Goal: Task Accomplishment & Management: Manage account settings

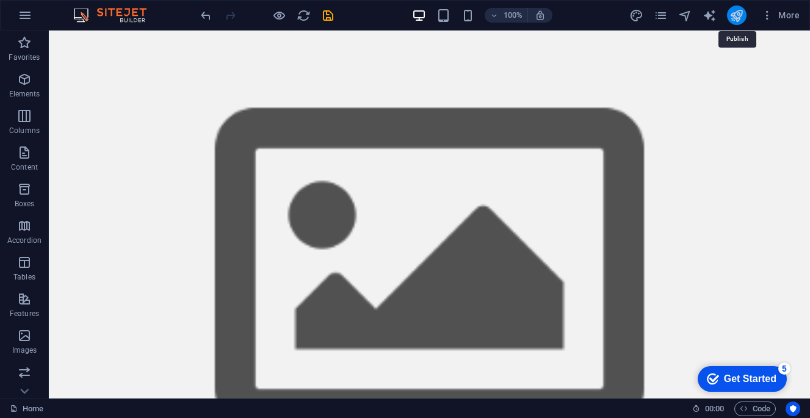
click at [735, 18] on icon "publish" at bounding box center [736, 16] width 14 height 14
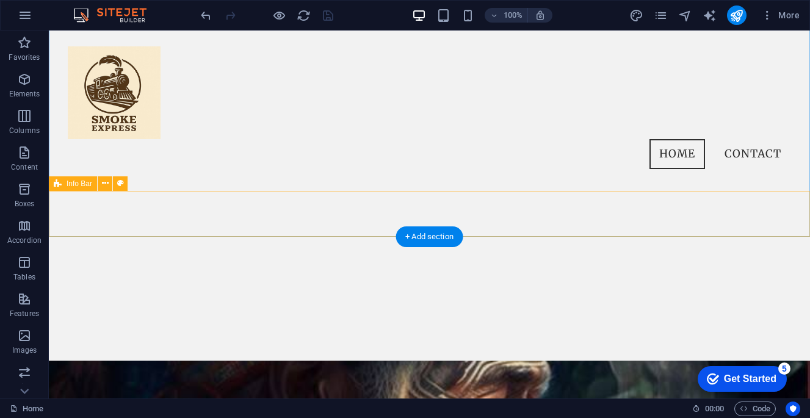
scroll to position [274, 0]
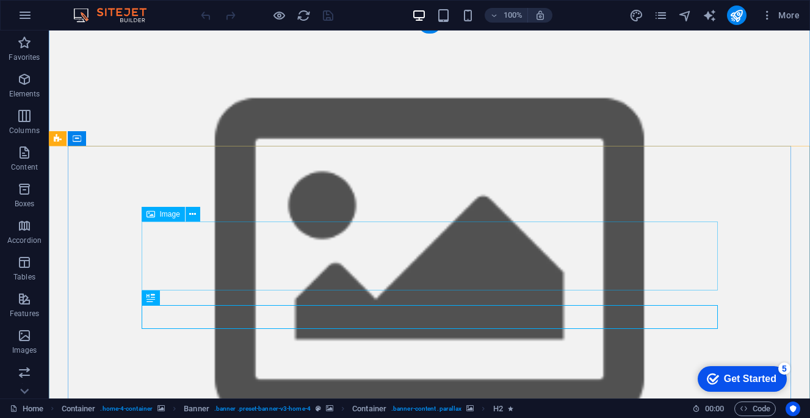
scroll to position [11, 0]
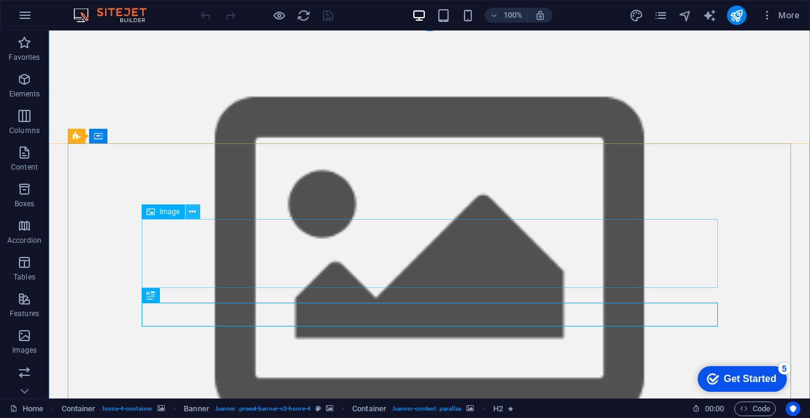
click at [194, 211] on icon at bounding box center [192, 212] width 7 height 13
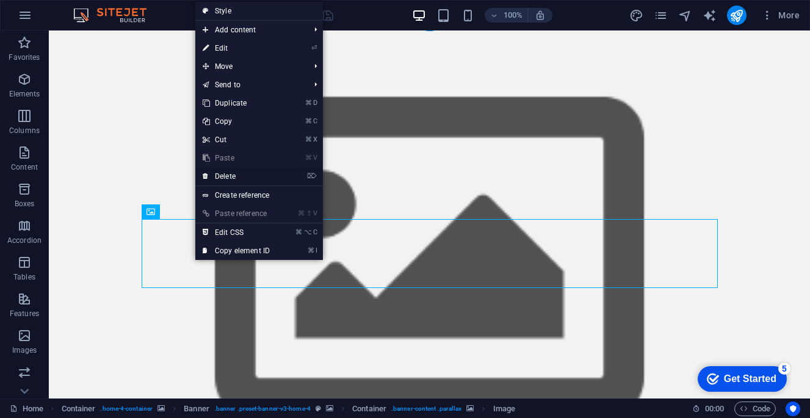
click at [229, 173] on link "⌦ Delete" at bounding box center [236, 176] width 82 height 18
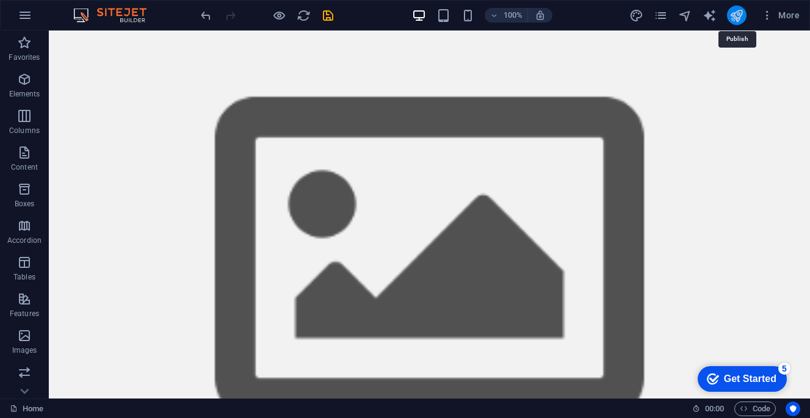
click at [743, 11] on icon "publish" at bounding box center [736, 16] width 14 height 14
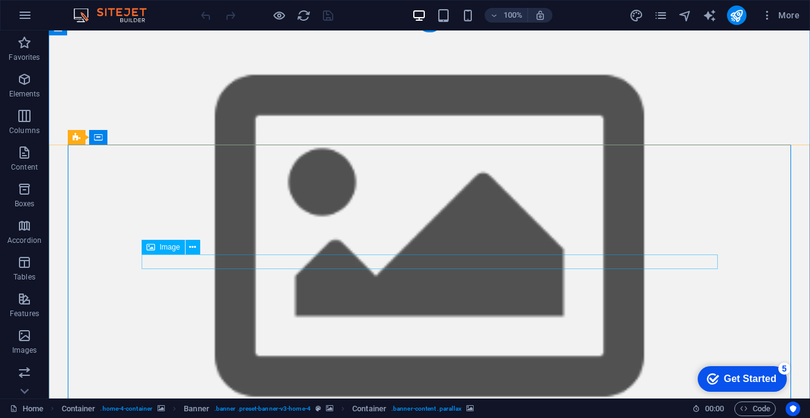
scroll to position [37, 0]
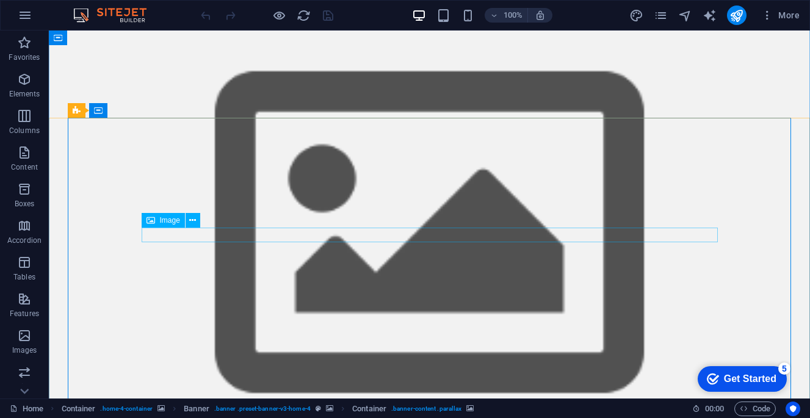
click at [196, 222] on icon at bounding box center [192, 220] width 7 height 13
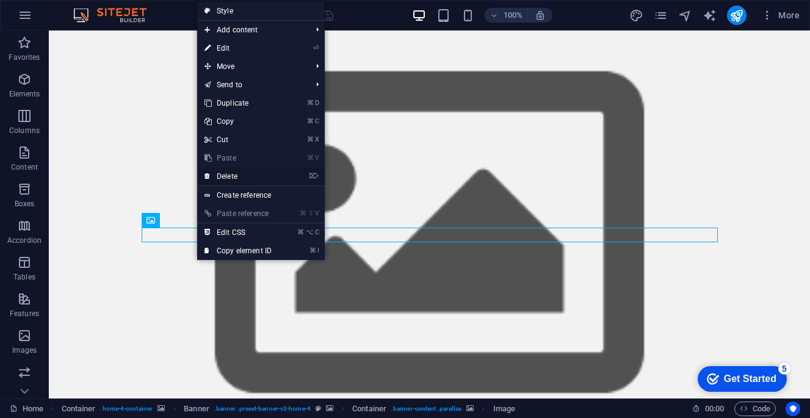
click at [239, 174] on link "⌦ Delete" at bounding box center [238, 176] width 82 height 18
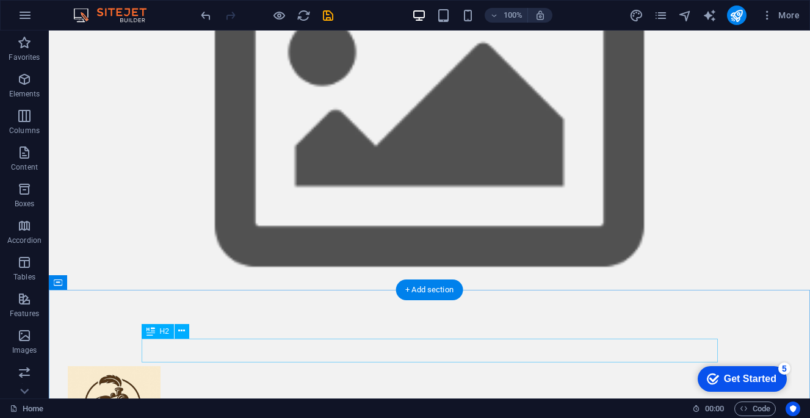
scroll to position [114, 0]
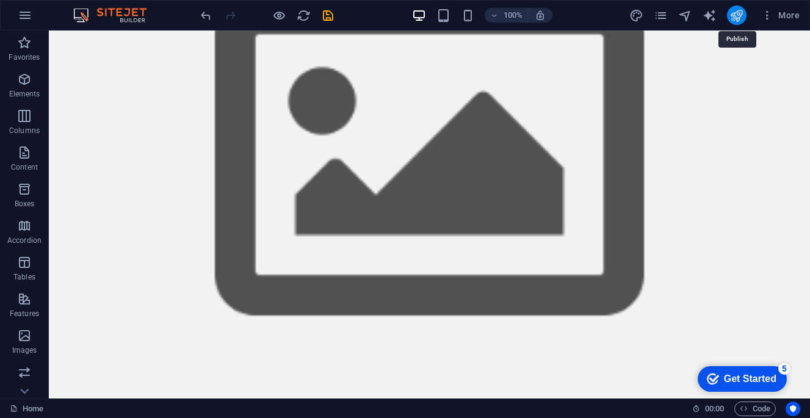
click at [737, 17] on icon "publish" at bounding box center [736, 16] width 14 height 14
